Goal: Find specific fact: Find contact information

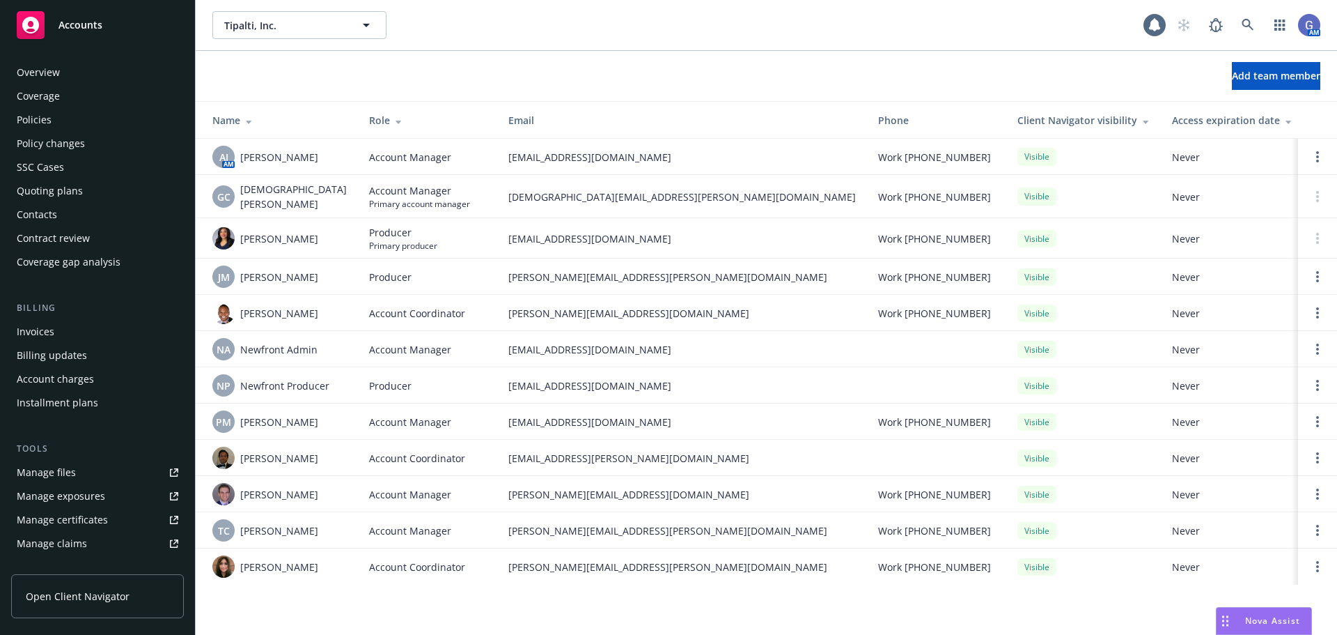
click at [30, 74] on div "Overview" at bounding box center [38, 72] width 43 height 22
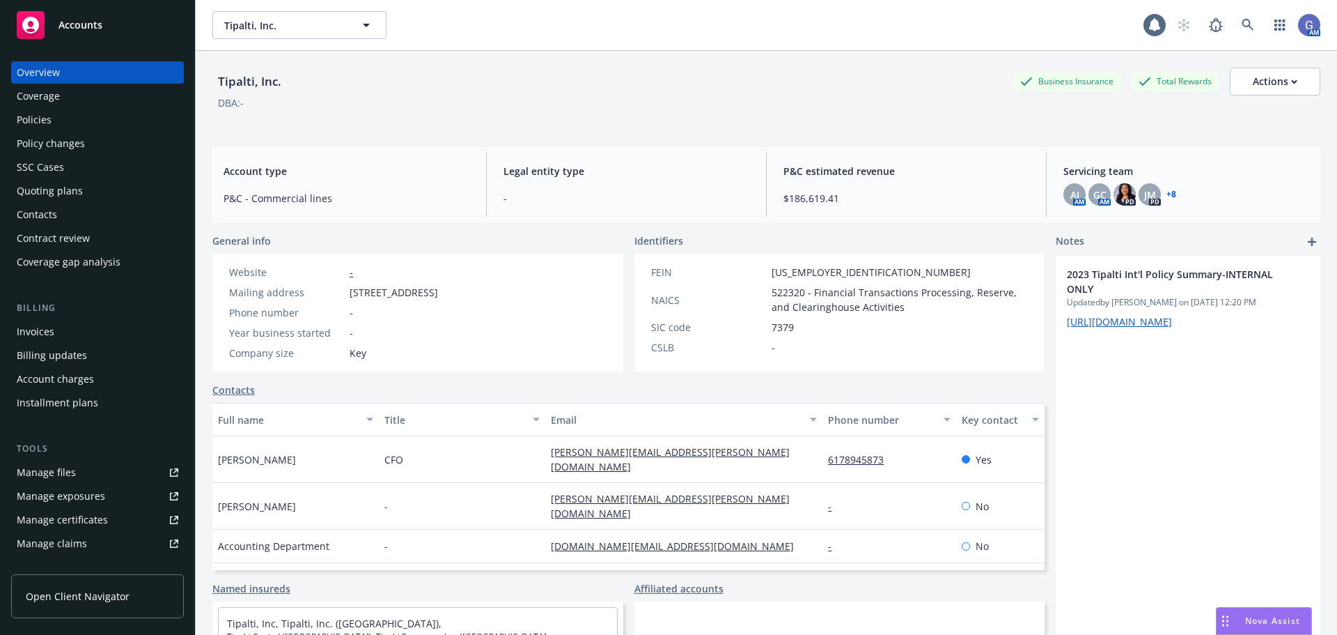
drag, startPoint x: 351, startPoint y: 293, endPoint x: 380, endPoint y: 301, distance: 29.8
click at [380, 300] on span "[STREET_ADDRESS]" at bounding box center [394, 292] width 88 height 15
copy span "[STREET_ADDRESS]"
